Goal: Task Accomplishment & Management: Use online tool/utility

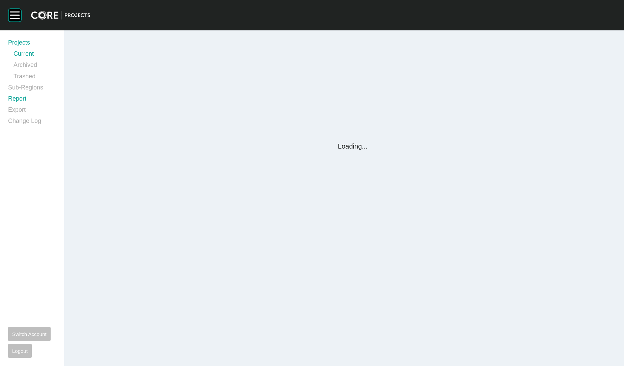
click at [21, 99] on link "Report" at bounding box center [32, 99] width 48 height 11
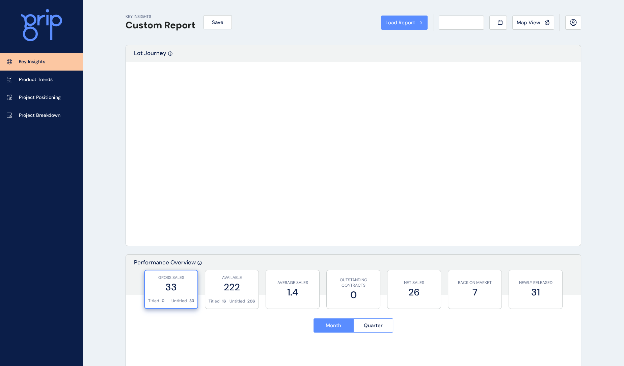
click at [21, 99] on div "Load Report Select from a previously saved report or search for a subregion bel…" at bounding box center [312, 183] width 624 height 366
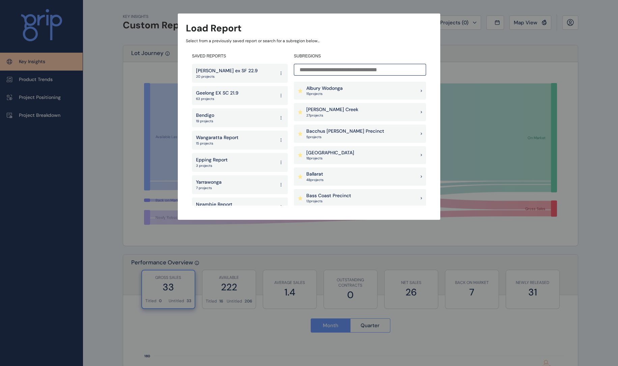
click at [331, 72] on input at bounding box center [360, 70] width 132 height 12
click at [322, 113] on p "27 project s" at bounding box center [332, 115] width 52 height 5
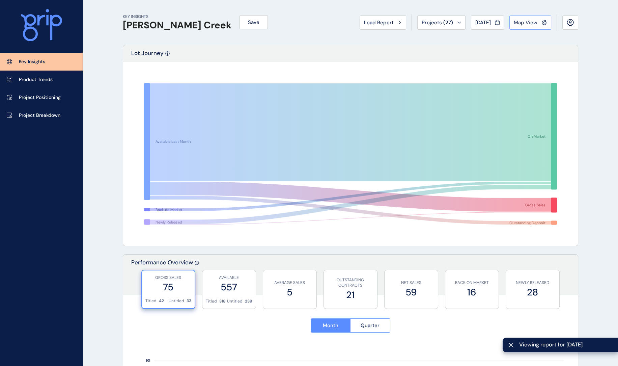
click at [528, 23] on span "Map View" at bounding box center [526, 22] width 24 height 7
